Goal: Information Seeking & Learning: Find specific fact

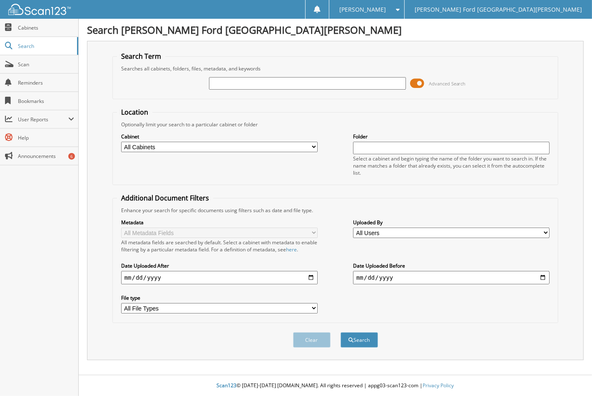
drag, startPoint x: 266, startPoint y: 68, endPoint x: 257, endPoint y: 76, distance: 11.8
click at [266, 69] on div "Searches all cabinets, folders, files, metadata, and keywords" at bounding box center [335, 68] width 437 height 7
click at [257, 77] on input "text" at bounding box center [307, 83] width 197 height 12
type input "2550692"
click at [341, 332] on button "Search" at bounding box center [359, 339] width 37 height 15
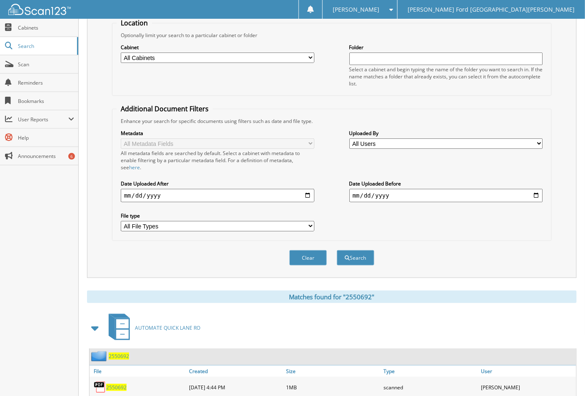
scroll to position [108, 0]
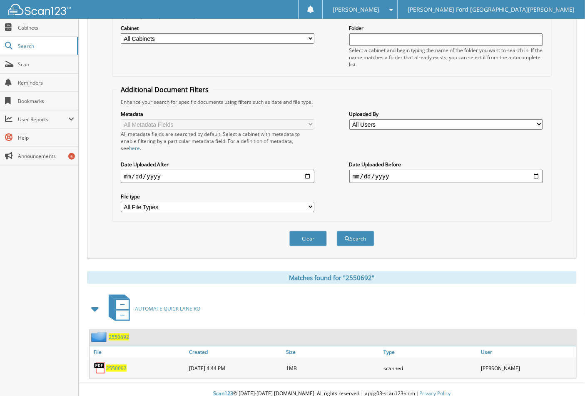
click at [119, 364] on span "2550692" at bounding box center [116, 367] width 20 height 7
